Goal: Information Seeking & Learning: Understand process/instructions

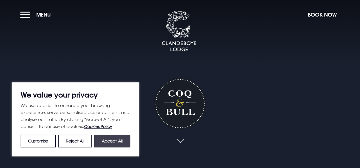
click at [114, 140] on button "Accept All" at bounding box center [112, 141] width 36 height 13
checkbox input "true"
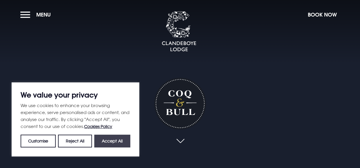
checkbox input "true"
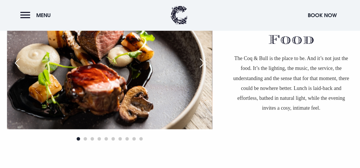
scroll to position [378, 0]
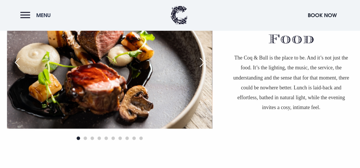
click at [43, 15] on span "Menu" at bounding box center [43, 15] width 15 height 7
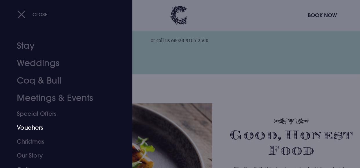
scroll to position [261, 0]
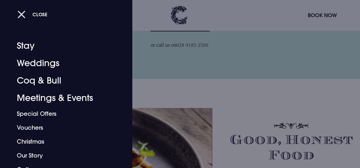
click at [22, 13] on button "Close" at bounding box center [32, 14] width 30 height 12
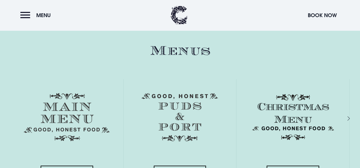
scroll to position [755, 0]
click at [70, 107] on img at bounding box center [67, 117] width 86 height 48
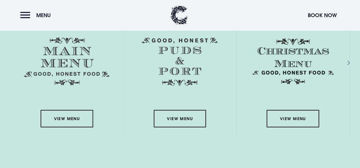
scroll to position [813, 0]
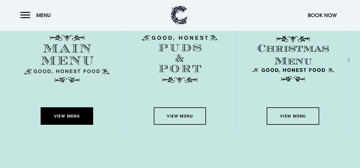
click at [69, 114] on link "View Menu" at bounding box center [67, 115] width 52 height 17
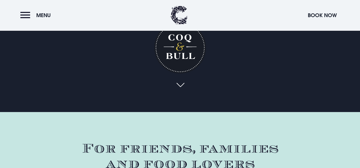
scroll to position [0, 0]
